Goal: Find specific page/section: Find specific page/section

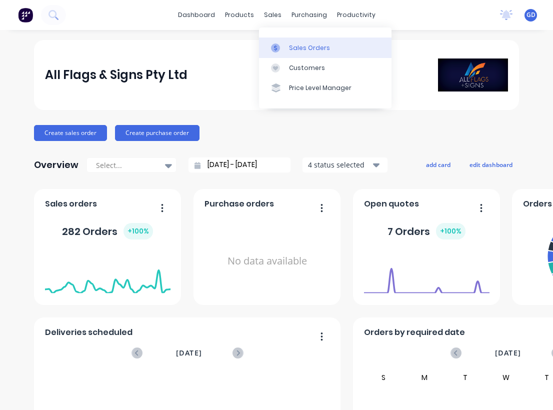
click at [302, 49] on div "Sales Orders" at bounding box center [309, 47] width 41 height 9
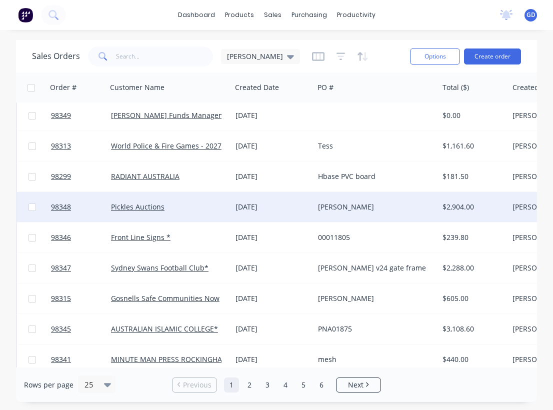
scroll to position [155, 0]
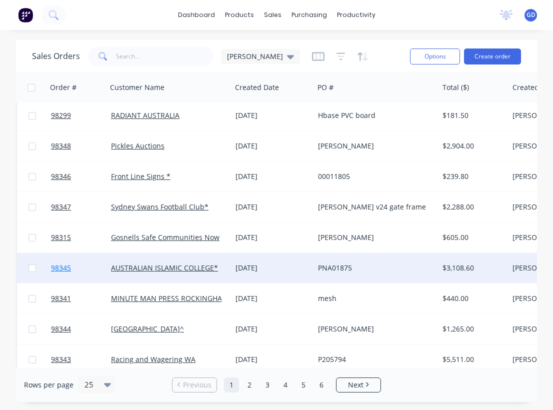
click at [61, 271] on span "98345" at bounding box center [61, 268] width 20 height 10
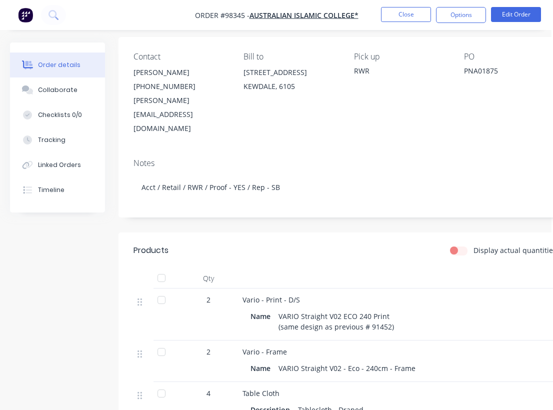
scroll to position [0, 1]
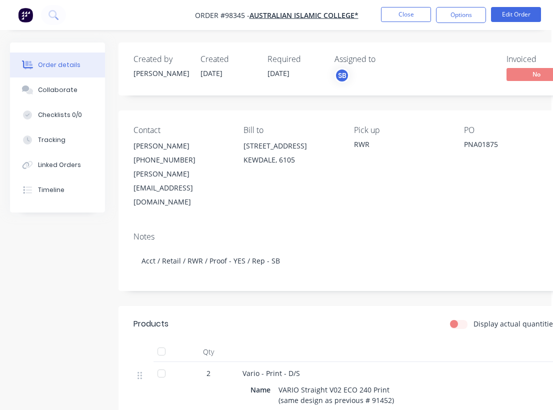
drag, startPoint x: 354, startPoint y: 23, endPoint x: 208, endPoint y: 4, distance: 147.2
click at [208, 4] on nav "Order #98345 - AUSTRALIAN ISLAMIC COLLEGE* Close Options Edit Order" at bounding box center [276, 15] width 553 height 30
drag, startPoint x: 359, startPoint y: 22, endPoint x: 348, endPoint y: 4, distance: 21.1
click at [348, 4] on nav "Order #98345 - AUSTRALIAN ISLAMIC COLLEGE* Close Options Edit Order" at bounding box center [276, 15] width 553 height 30
drag, startPoint x: 364, startPoint y: 14, endPoint x: 289, endPoint y: 16, distance: 75.0
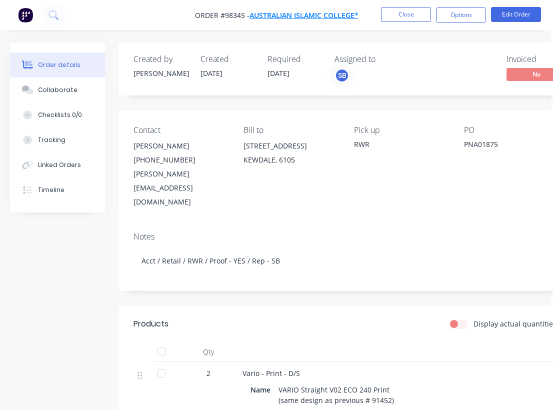
click at [289, 16] on nav "Order #98345 - AUSTRALIAN ISLAMIC COLLEGE* Close Options Edit Order" at bounding box center [276, 15] width 553 height 30
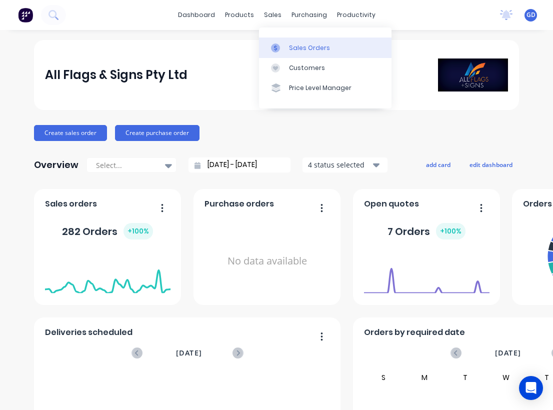
click at [291, 39] on link "Sales Orders" at bounding box center [325, 47] width 132 height 20
click at [297, 48] on div "Sales Orders" at bounding box center [309, 47] width 41 height 9
click at [306, 48] on div "Sales Orders" at bounding box center [309, 47] width 41 height 9
